Goal: Check status: Check status

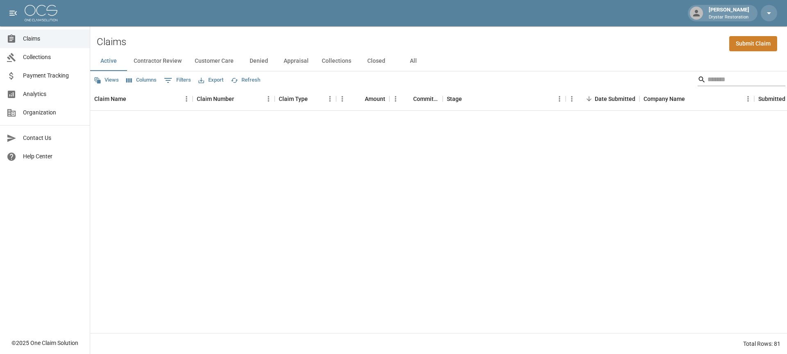
scroll to position [1046, 0]
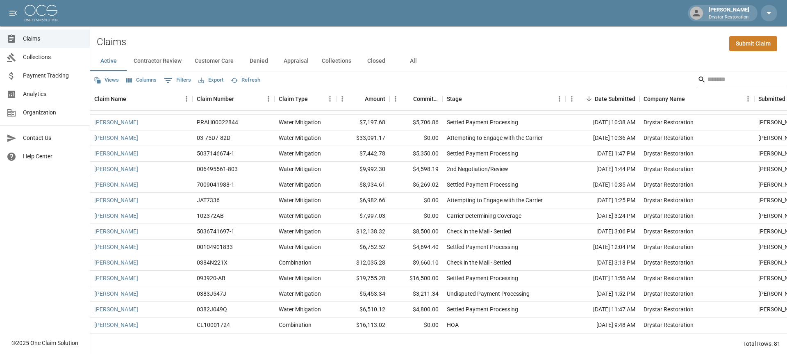
click at [718, 76] on input "Search" at bounding box center [741, 79] width 66 height 13
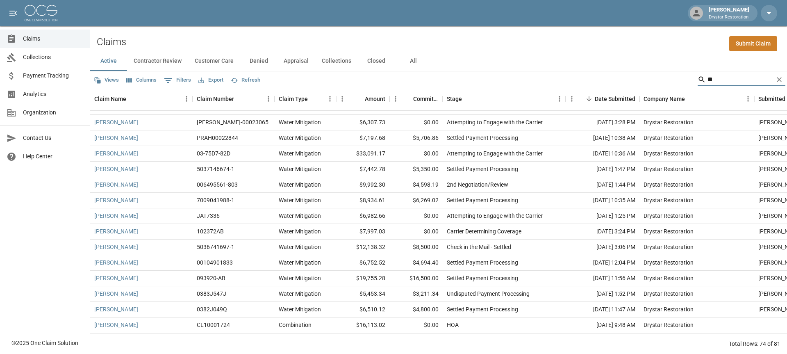
scroll to position [0, 0]
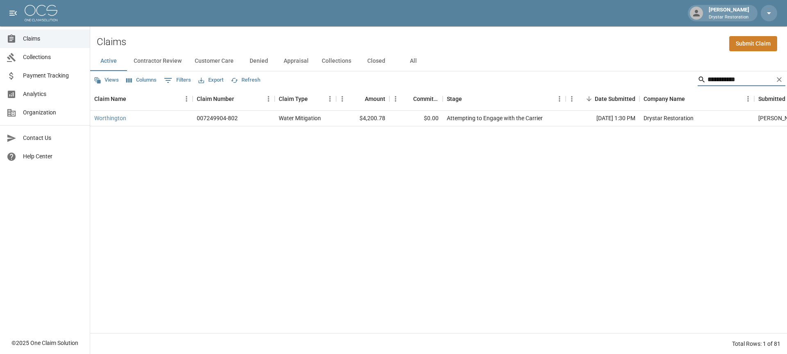
type input "**********"
drag, startPoint x: 673, startPoint y: 98, endPoint x: 122, endPoint y: 117, distance: 551.1
click at [122, 117] on link "Worthington" at bounding box center [110, 118] width 32 height 8
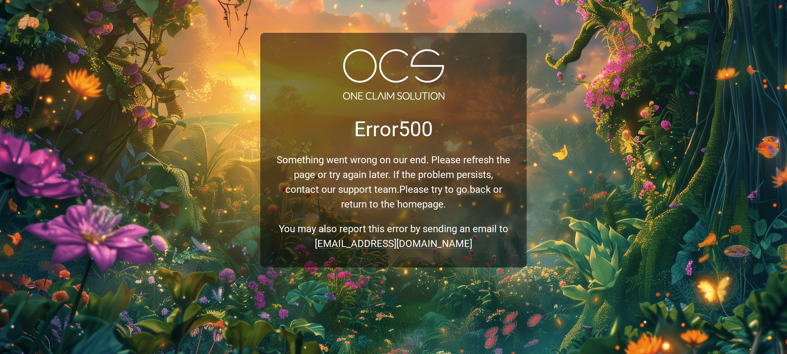
click at [232, 103] on div "Error 500 Something went wrong on our end. Please refresh the page or try again…" at bounding box center [393, 177] width 787 height 354
click at [181, 34] on div "Error 500 Something went wrong on our end. Please refresh the page or try again…" at bounding box center [393, 177] width 787 height 354
click at [600, 26] on div "Error 500 Something went wrong on our end. Please refresh the page or try again…" at bounding box center [393, 177] width 787 height 354
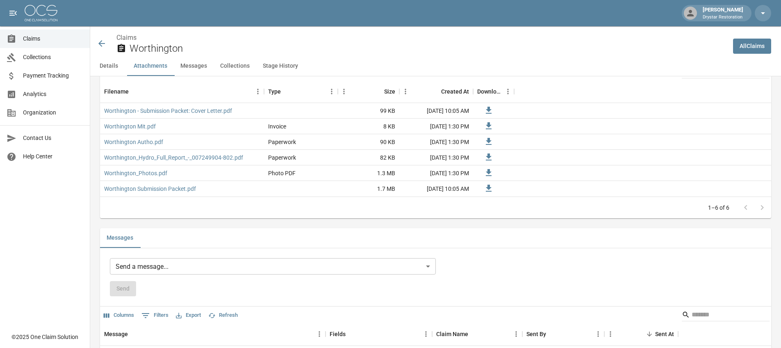
scroll to position [531, 0]
